Goal: Navigation & Orientation: Find specific page/section

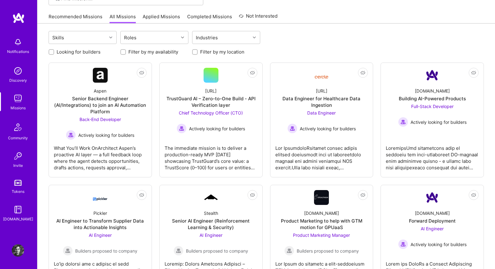
scroll to position [53, 0]
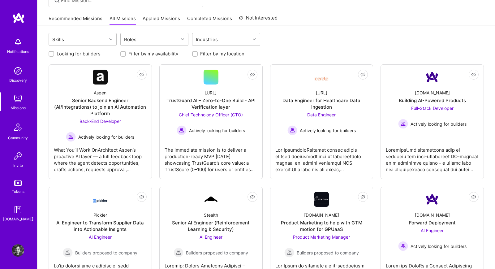
click at [72, 19] on link "Recommended Missions" at bounding box center [76, 20] width 54 height 10
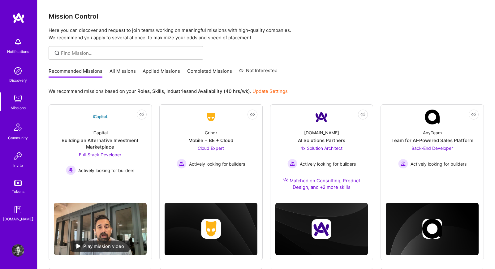
click at [127, 70] on link "All Missions" at bounding box center [122, 73] width 26 height 10
